Goal: Task Accomplishment & Management: Manage account settings

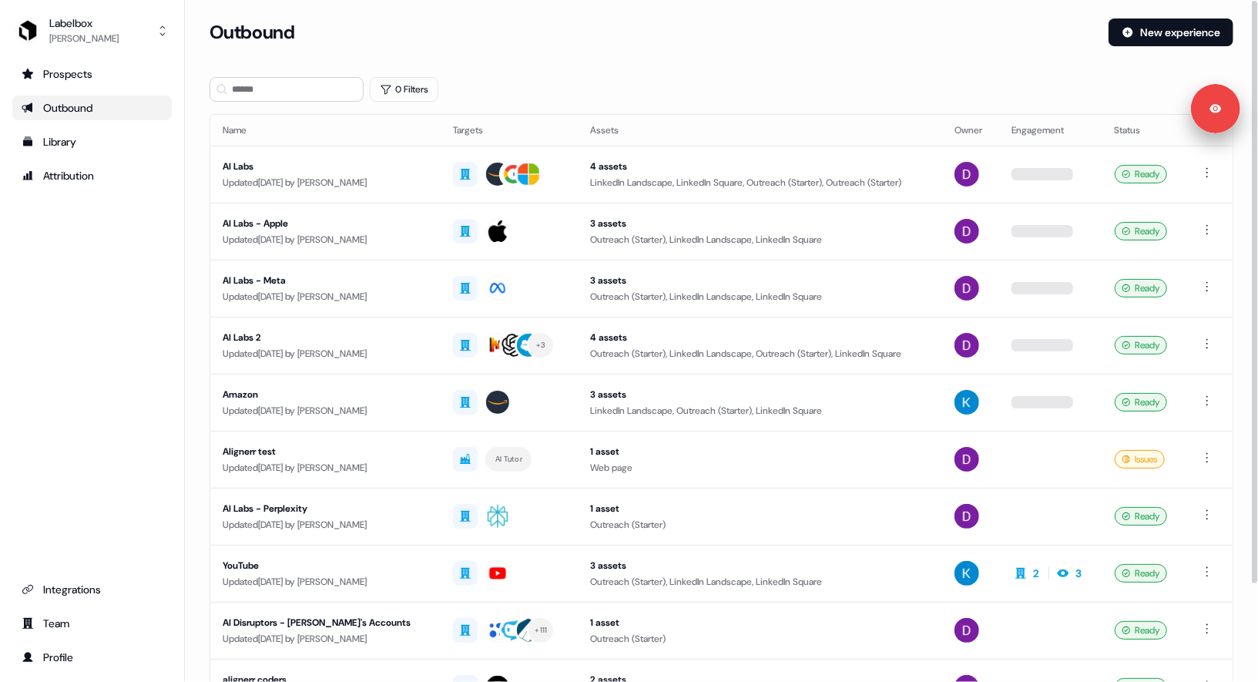
click at [649, 87] on div "0 Filters" at bounding box center [722, 89] width 1024 height 25
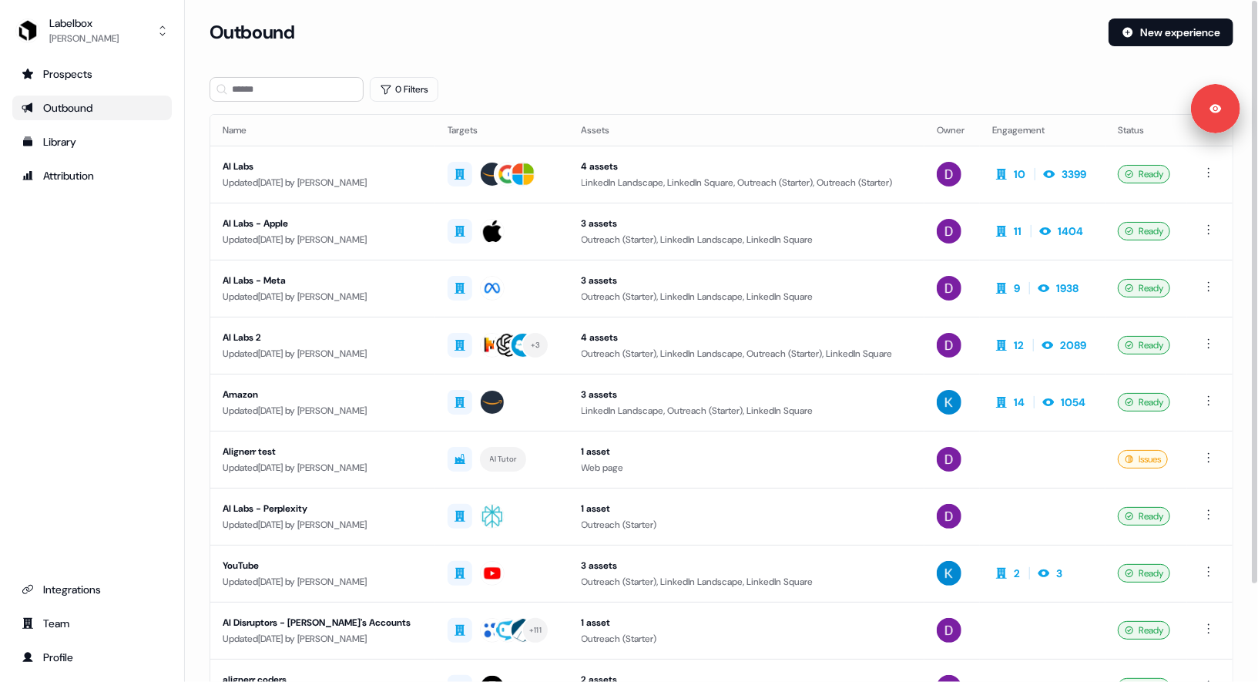
click at [109, 346] on div "Prospects Outbound Library Attribution Integrations Team Profile" at bounding box center [91, 366] width 159 height 608
click at [109, 344] on div "Prospects Outbound Library Attribution Integrations Team Profile" at bounding box center [91, 366] width 159 height 608
drag, startPoint x: 115, startPoint y: 300, endPoint x: 242, endPoint y: 329, distance: 130.4
click at [115, 300] on div "Prospects Outbound Library Attribution Integrations Team Profile" at bounding box center [91, 366] width 159 height 608
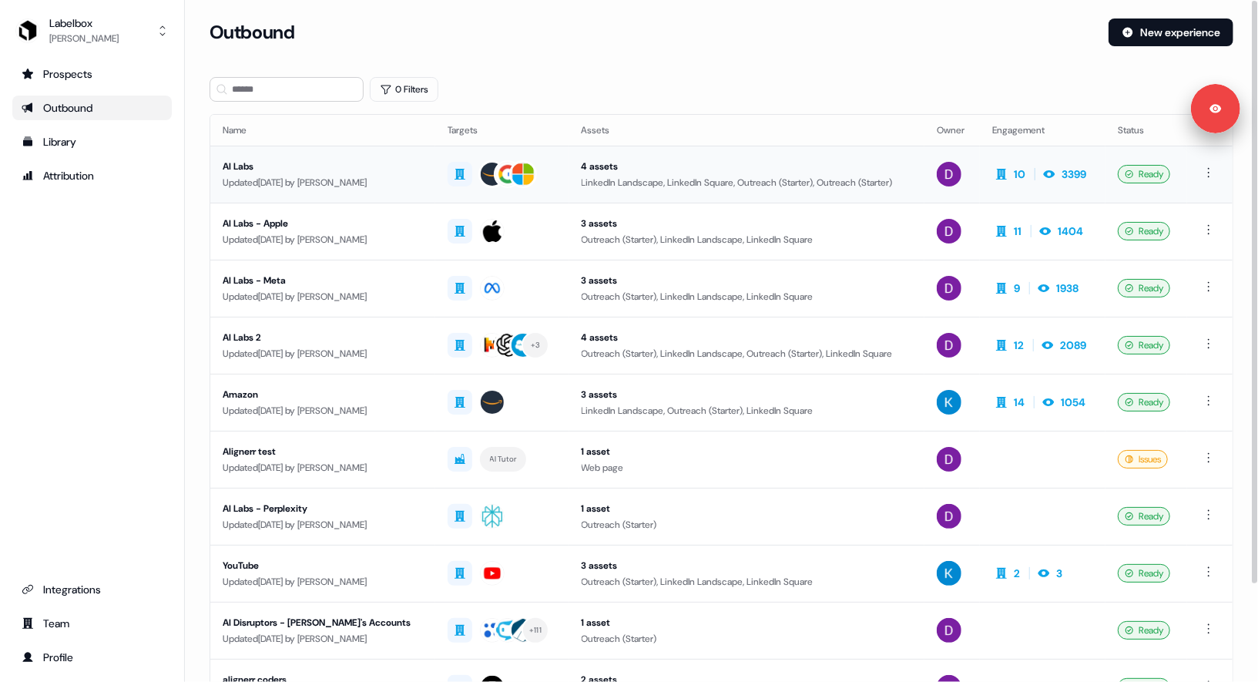
click at [538, 173] on td at bounding box center [502, 174] width 134 height 57
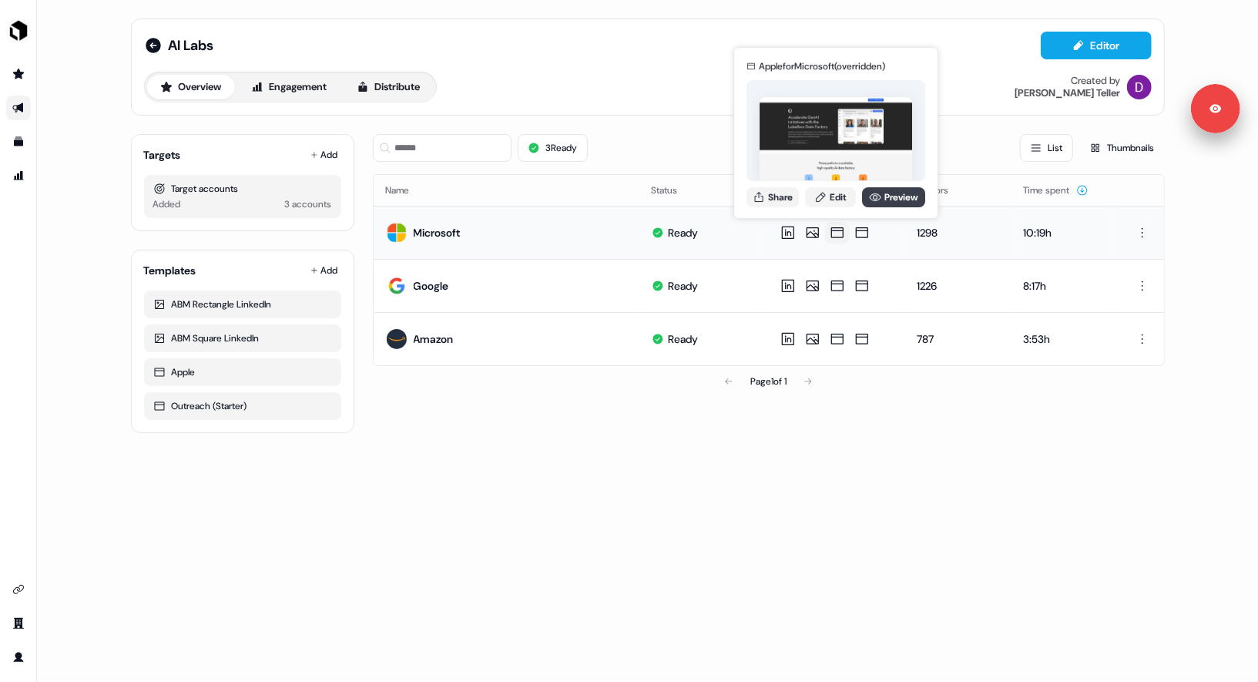
click at [884, 196] on link "Preview" at bounding box center [893, 197] width 63 height 20
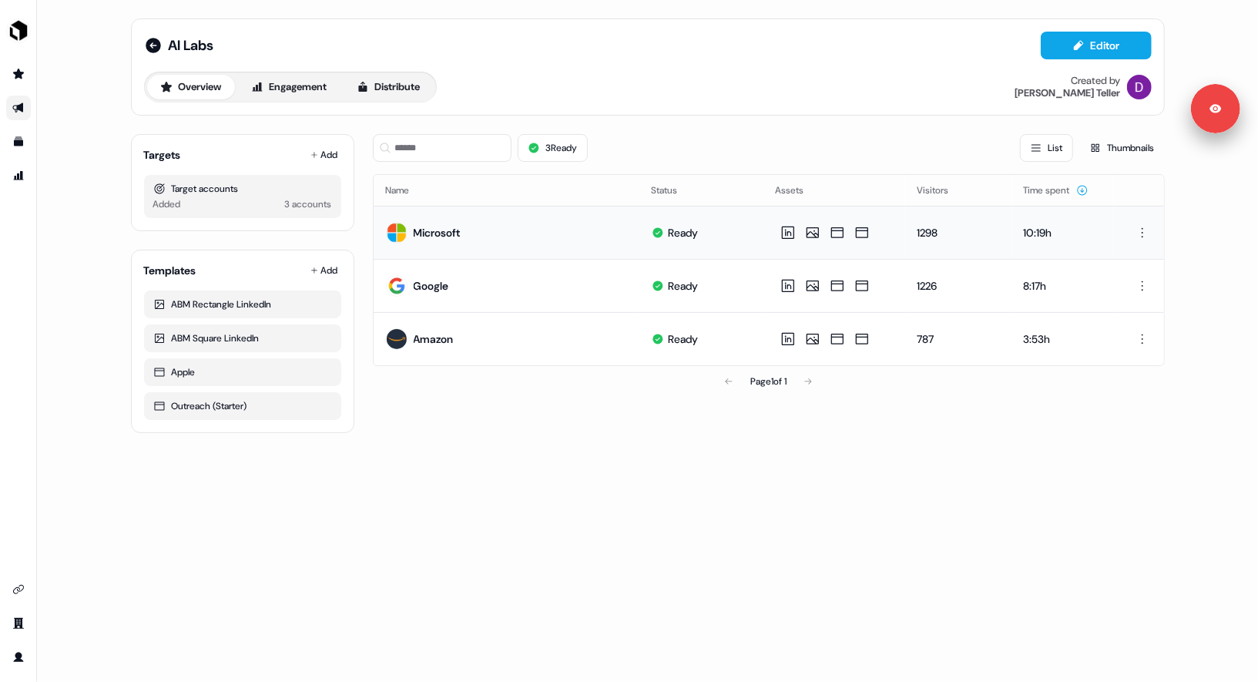
click at [699, 461] on div "AI Labs Editor Overview Engagement Distribute Created by [PERSON_NAME] Targets …" at bounding box center [647, 341] width 1221 height 682
click at [16, 22] on img "side nav menu" at bounding box center [18, 30] width 25 height 25
click at [660, 86] on div "Overview Engagement Distribute Created by [PERSON_NAME]" at bounding box center [648, 87] width 1008 height 31
click at [20, 35] on img "side nav menu" at bounding box center [18, 30] width 25 height 25
click at [74, 120] on div "Logout" at bounding box center [79, 128] width 146 height 28
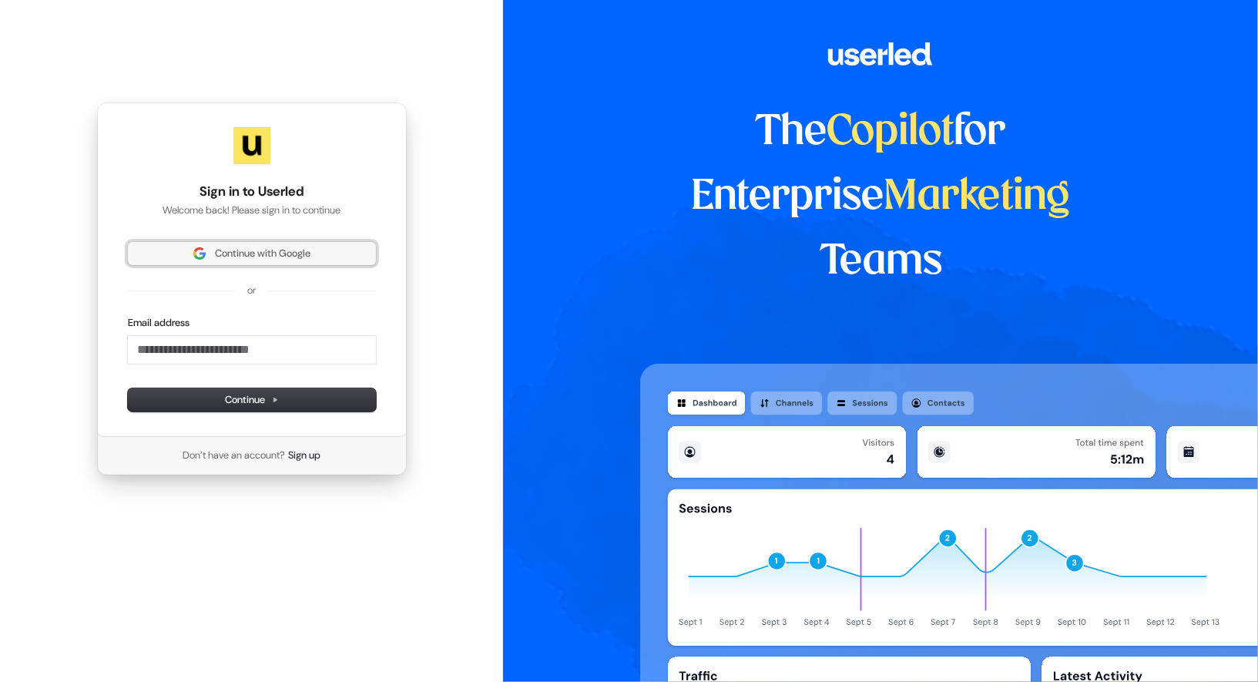
click at [227, 254] on span "Continue with Google" at bounding box center [263, 254] width 96 height 14
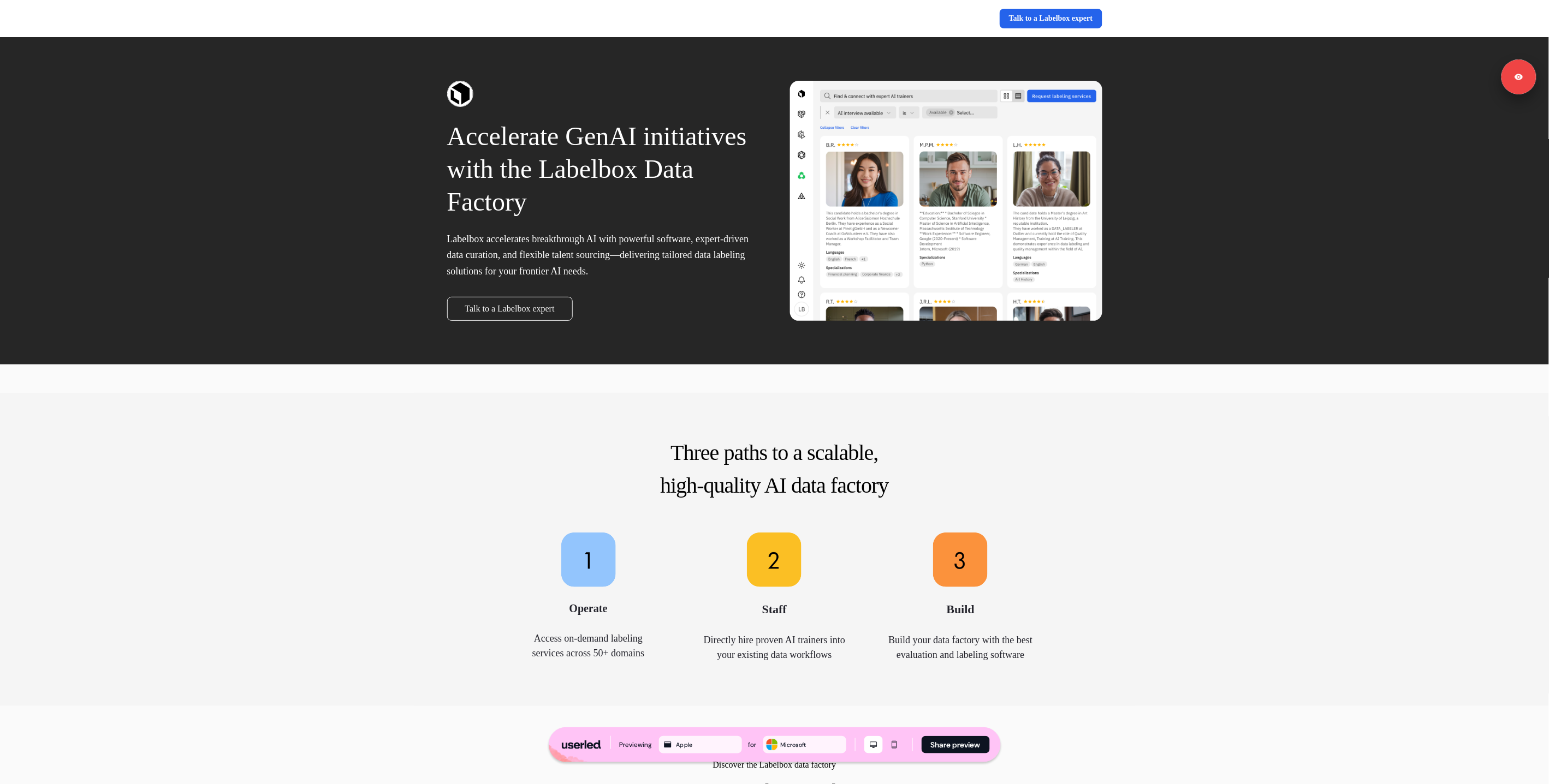
click at [887, 482] on div "Three paths to a scalable, high-quality AI data factory Operate Access on-deman…" at bounding box center [774, 550] width 721 height 313
click at [887, 209] on div "Accelerate GenAI initiatives with the Labelbox Data Factory Labelbox accelerate…" at bounding box center [774, 200] width 1549 height 327
drag, startPoint x: 1285, startPoint y: 536, endPoint x: 1190, endPoint y: 643, distance: 143.1
click at [887, 482] on div "Three paths to a scalable, high-quality AI data factory Operate Access on-deman…" at bounding box center [774, 550] width 1549 height 313
click at [768, 394] on div "Three paths to a scalable, high-quality AI data factory Operate Access on-deman…" at bounding box center [774, 550] width 721 height 313
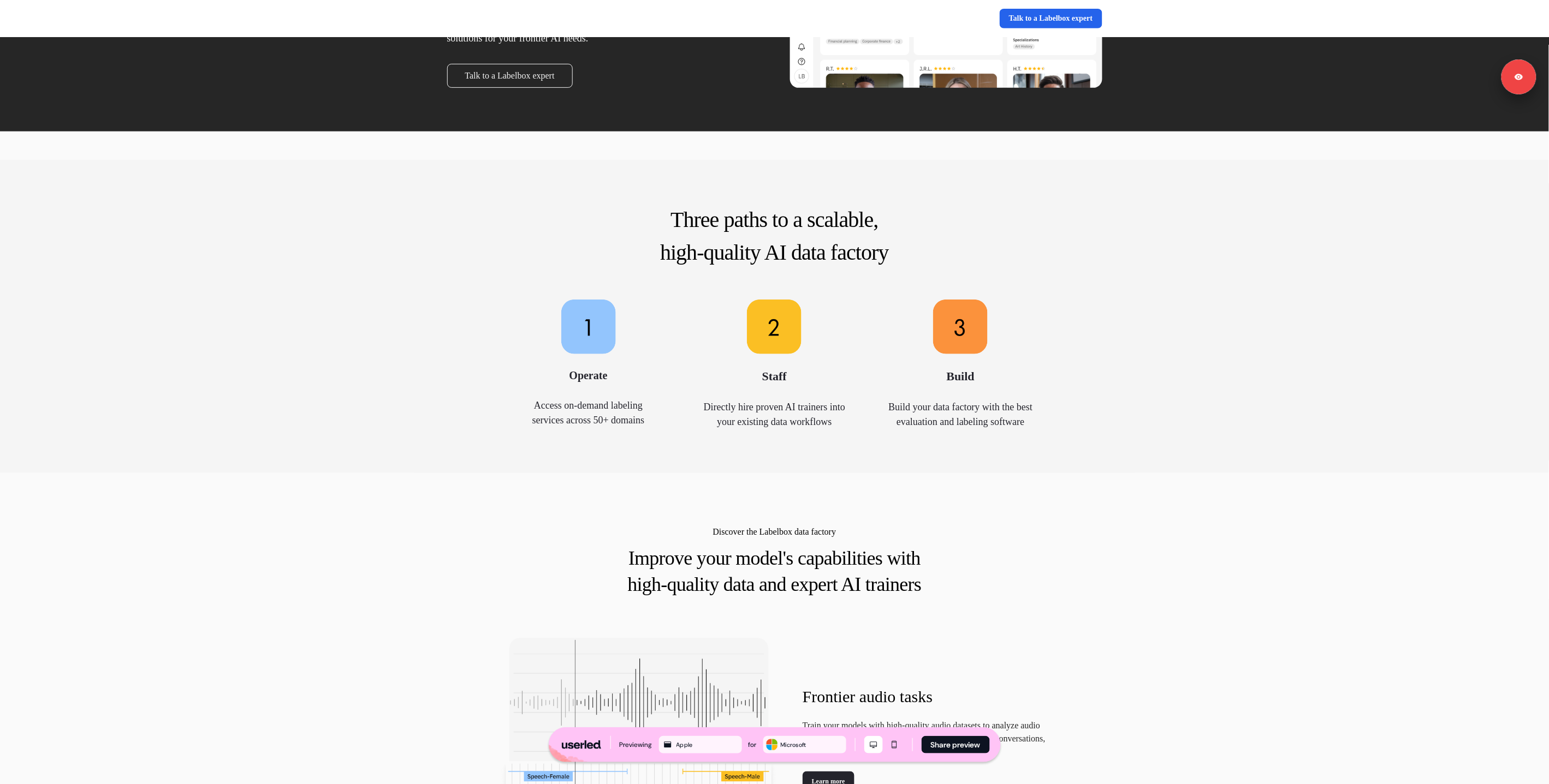
scroll to position [234, 0]
click at [201, 305] on div "Three paths to a scalable, high-quality AI data factory Operate Access on-deman…" at bounding box center [774, 316] width 1549 height 313
